Goal: Task Accomplishment & Management: Use online tool/utility

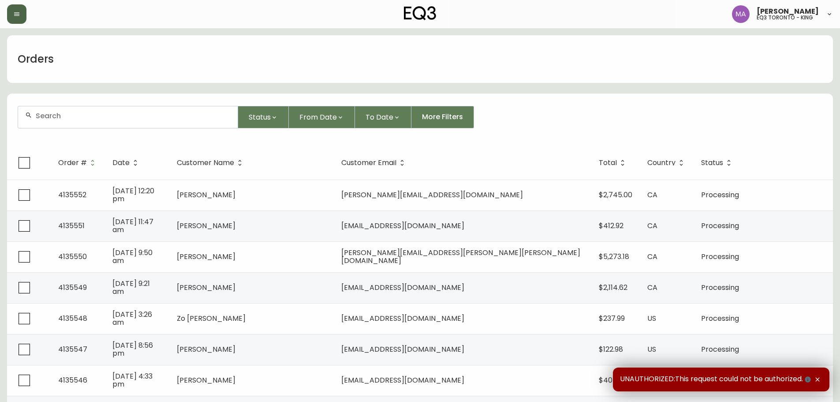
click at [20, 13] on button "button" at bounding box center [16, 13] width 19 height 19
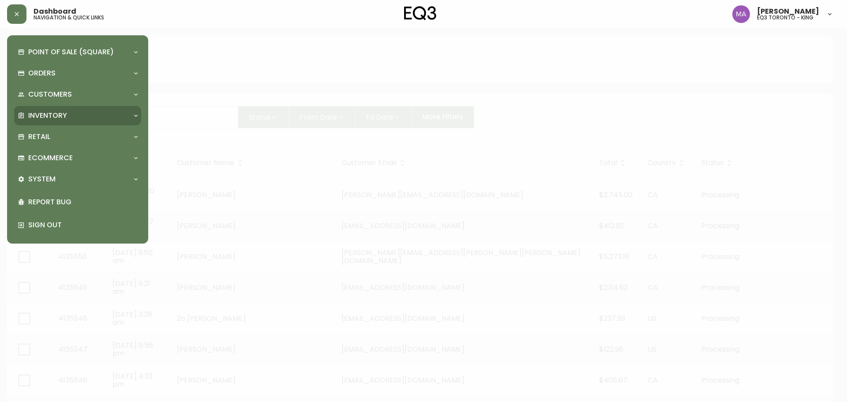
click at [75, 118] on div "Inventory" at bounding box center [73, 116] width 111 height 10
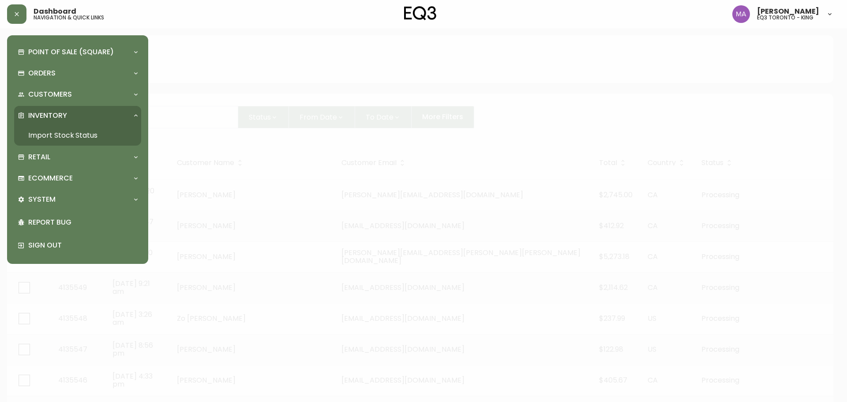
click at [103, 138] on link "Import Stock Status" at bounding box center [77, 135] width 127 height 20
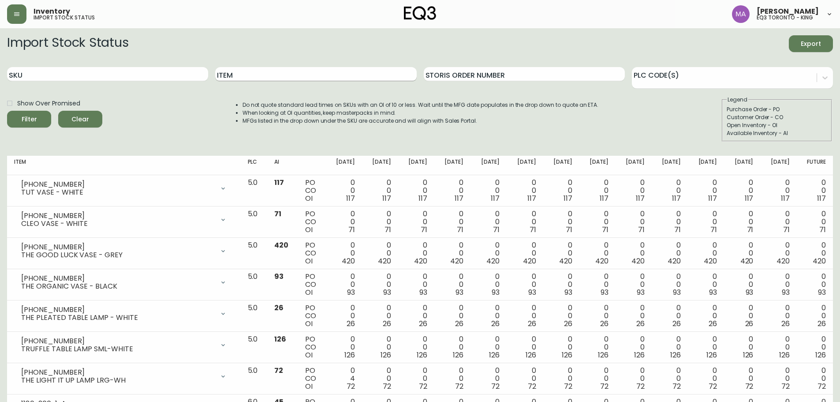
click at [252, 80] on input "Item" at bounding box center [315, 74] width 201 height 14
click at [181, 76] on input "SKU" at bounding box center [107, 74] width 201 height 14
type input "S"
click at [7, 111] on button "Filter" at bounding box center [29, 119] width 44 height 17
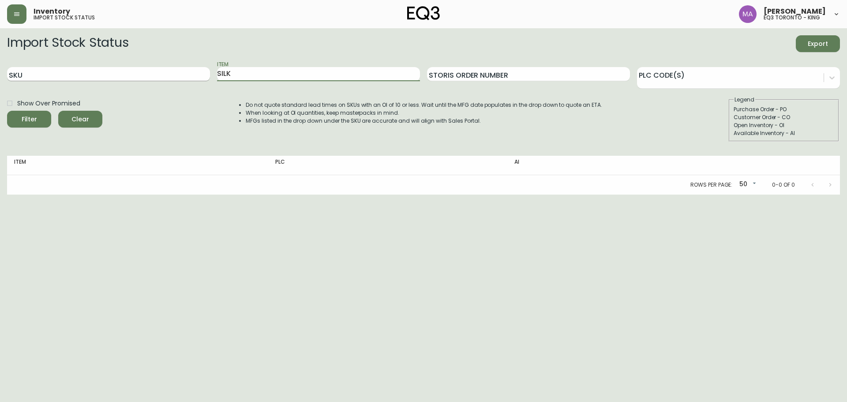
type input "SILK"
click at [7, 111] on button "Filter" at bounding box center [29, 119] width 44 height 17
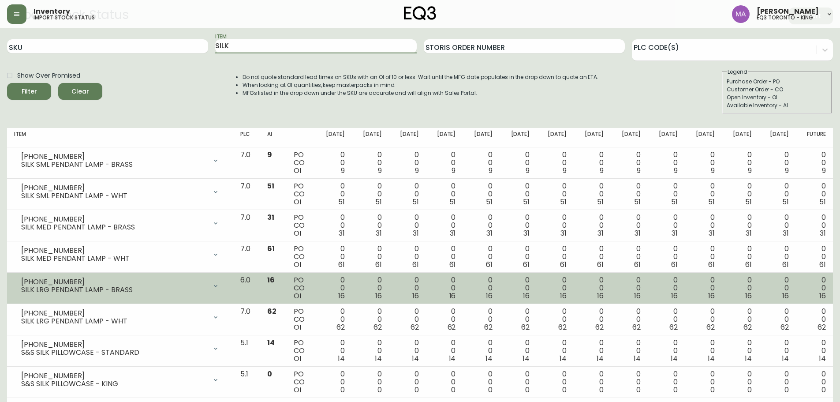
scroll to position [43, 0]
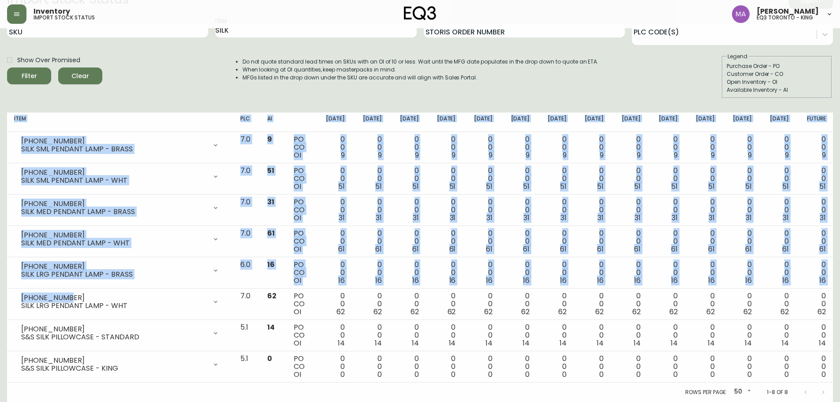
drag, startPoint x: 65, startPoint y: 298, endPoint x: 0, endPoint y: 295, distance: 65.3
click at [0, 295] on main "Import Stock Status Export SKU Item SILK Storis Order Number PLC Code(s) Show O…" at bounding box center [420, 193] width 840 height 417
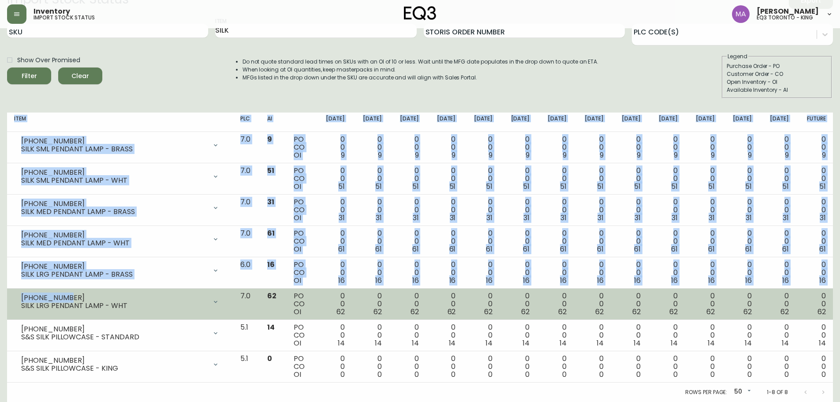
click at [23, 298] on div "3180-397-10" at bounding box center [114, 298] width 186 height 8
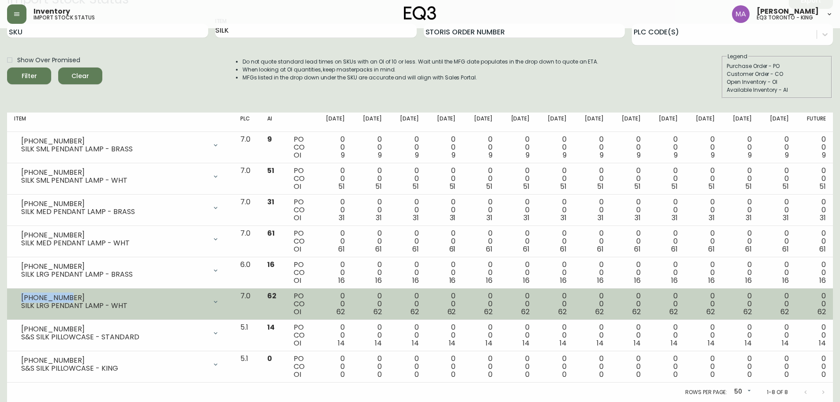
drag, startPoint x: 63, startPoint y: 296, endPoint x: 21, endPoint y: 297, distance: 41.9
click at [21, 297] on div "3180-397-10" at bounding box center [114, 298] width 186 height 8
drag, startPoint x: 61, startPoint y: 296, endPoint x: 18, endPoint y: 295, distance: 43.2
click at [18, 295] on div "3180-397-10 SILK LRG PENDANT LAMP - WHT" at bounding box center [120, 301] width 212 height 19
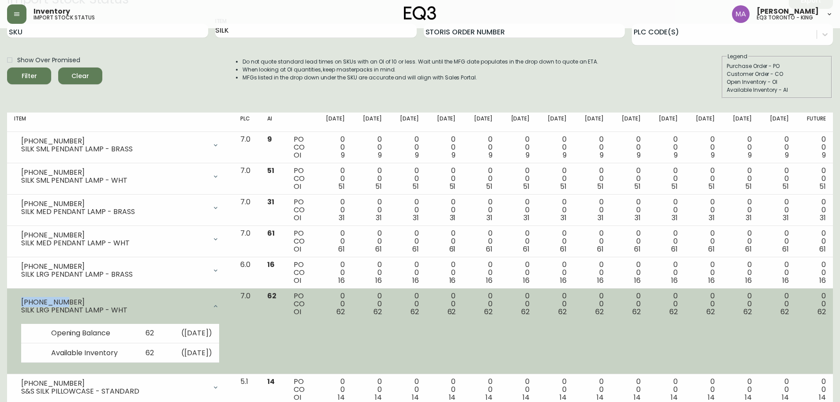
click at [49, 299] on div "3180-397-10" at bounding box center [114, 302] width 186 height 8
drag, startPoint x: 62, startPoint y: 299, endPoint x: 18, endPoint y: 295, distance: 44.7
click at [18, 295] on div "3180-397-10 SILK LRG PENDANT LAMP - WHT" at bounding box center [120, 306] width 212 height 28
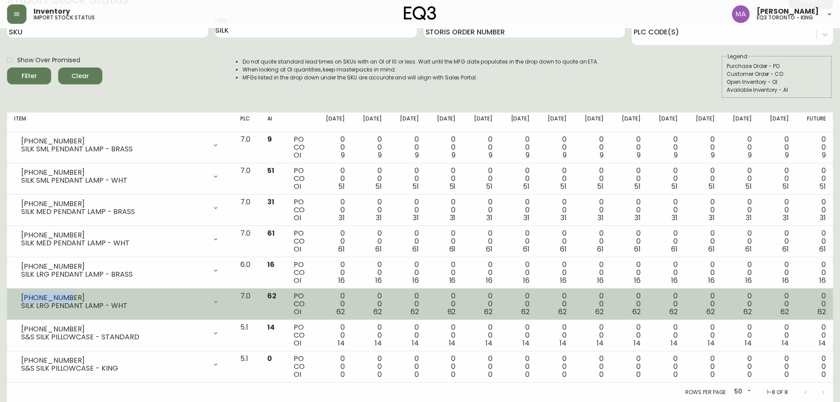
copy div "3180-397-10"
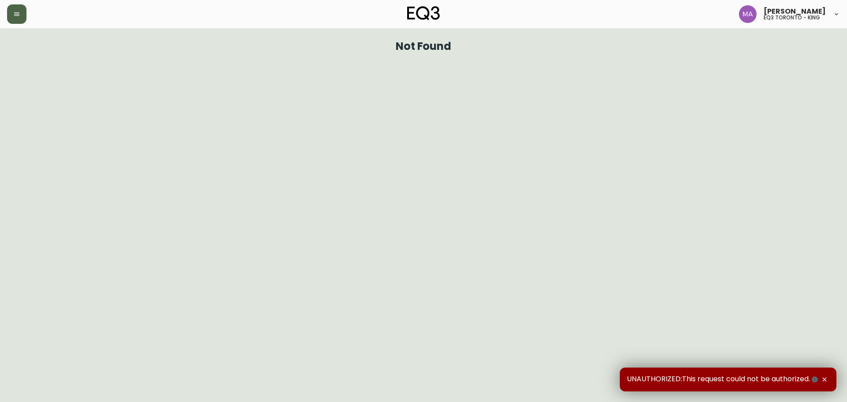
click at [19, 16] on icon "button" at bounding box center [16, 14] width 7 height 7
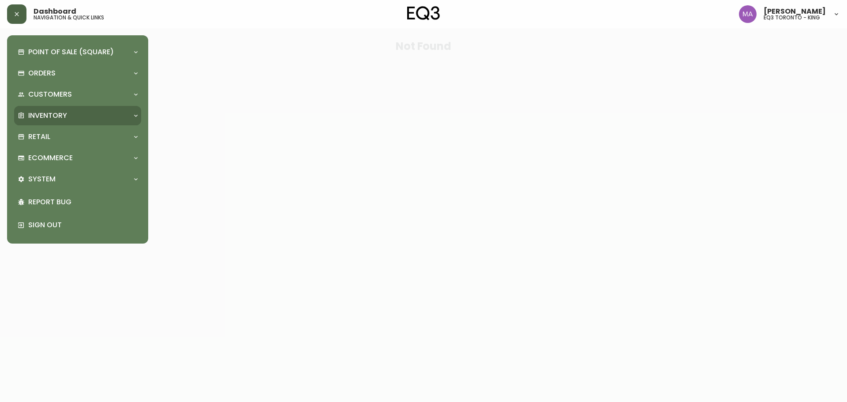
click at [44, 115] on p "Inventory" at bounding box center [47, 116] width 39 height 10
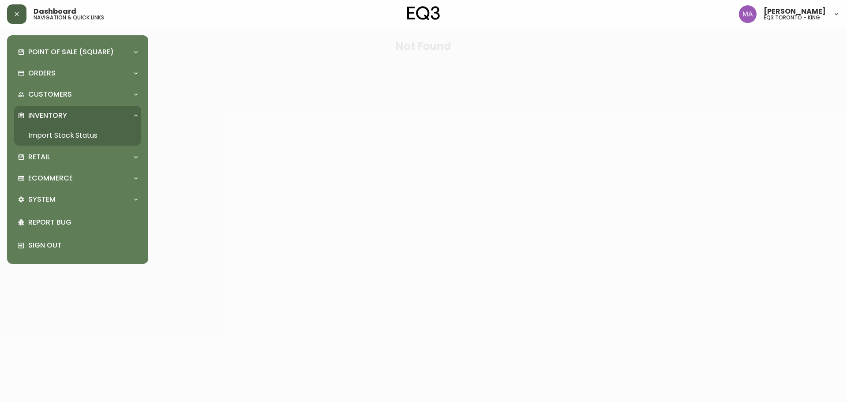
click at [50, 137] on link "Import Stock Status" at bounding box center [77, 135] width 127 height 20
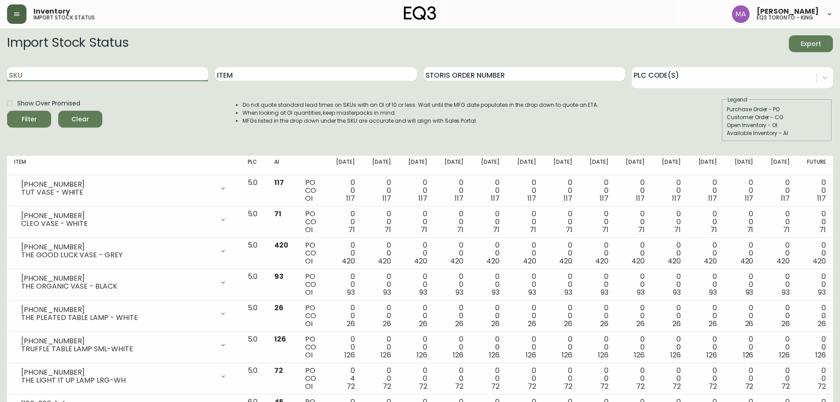
click at [139, 76] on input "SKU" at bounding box center [107, 74] width 201 height 14
paste input "3020-132-13-B"
type input "3020-132-13-B"
click at [7, 111] on button "Filter" at bounding box center [29, 119] width 44 height 17
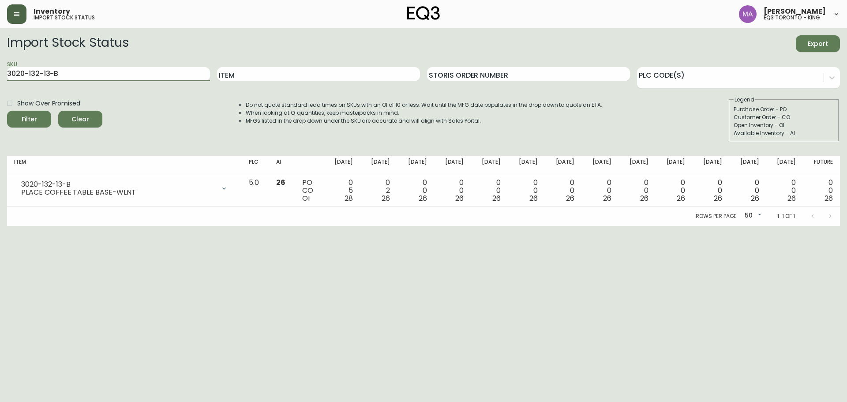
drag, startPoint x: 99, startPoint y: 79, endPoint x: 0, endPoint y: 67, distance: 99.2
click at [0, 67] on main "Import Stock Status Export SKU 3020-132-13-B Item Storis Order Number PLC Code(…" at bounding box center [423, 127] width 847 height 198
click at [26, 77] on input "SKU" at bounding box center [108, 74] width 203 height 14
paste input "3020-295-0-A"
click at [7, 111] on button "Filter" at bounding box center [29, 119] width 44 height 17
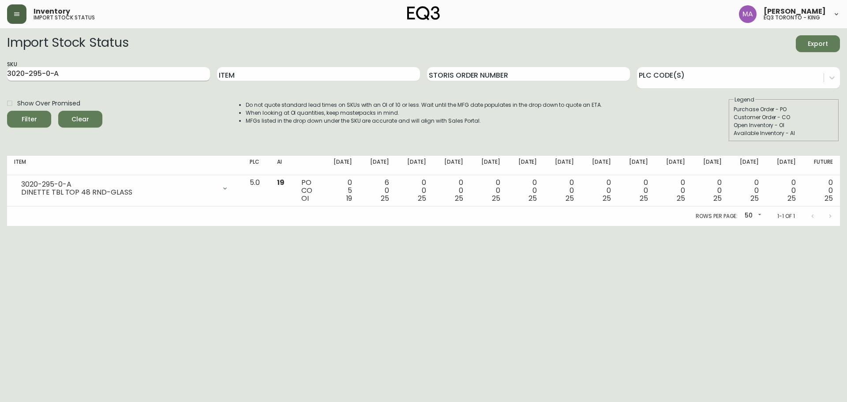
drag, startPoint x: 110, startPoint y: 67, endPoint x: 97, endPoint y: 70, distance: 13.2
click at [106, 68] on div "SKU 3020-295-0-A" at bounding box center [108, 74] width 203 height 29
drag, startPoint x: 97, startPoint y: 70, endPoint x: 11, endPoint y: 74, distance: 86.1
click at [11, 74] on input "3020-295-0-A" at bounding box center [108, 74] width 203 height 14
type input "3"
